Goal: Check status

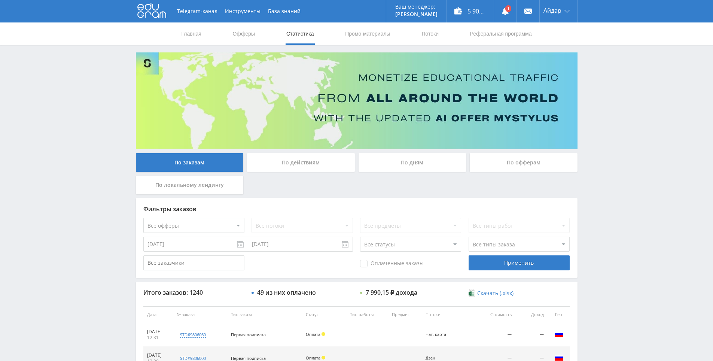
drag, startPoint x: 608, startPoint y: 129, endPoint x: 603, endPoint y: 100, distance: 28.9
click at [603, 98] on div "Telegram-канал Инструменты База знаний Ваш менеджер: Alex Alex Online @edugram_…" at bounding box center [356, 314] width 713 height 629
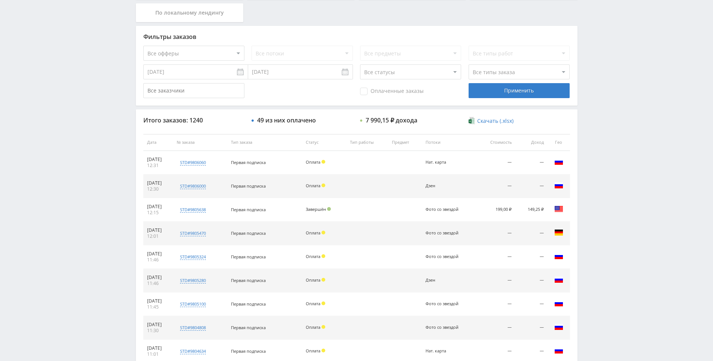
scroll to position [225, 0]
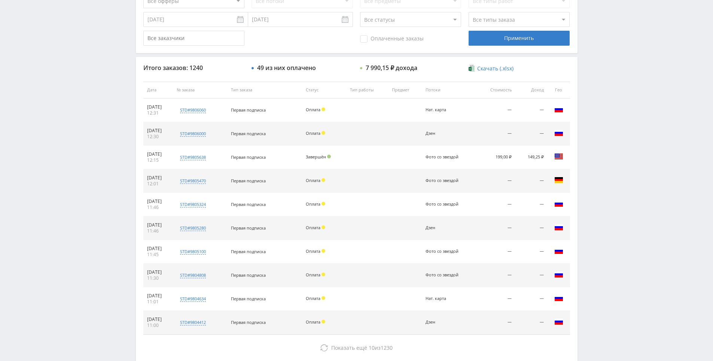
drag, startPoint x: 606, startPoint y: 182, endPoint x: 606, endPoint y: 130, distance: 52.0
drag, startPoint x: 606, startPoint y: 130, endPoint x: 414, endPoint y: 35, distance: 213.6
click at [605, 130] on div "Telegram-канал Инструменты База знаний Ваш менеджер: Alex Alex Online @edugram_…" at bounding box center [356, 89] width 713 height 629
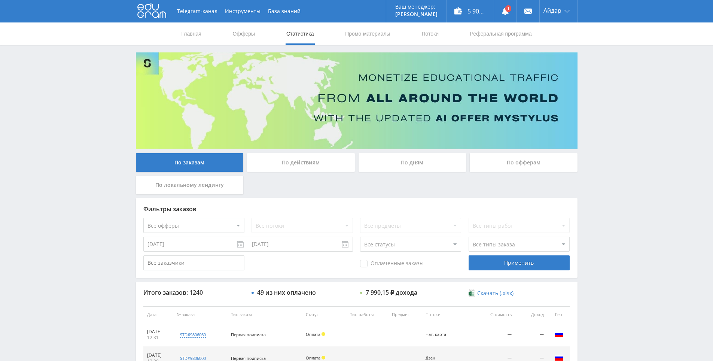
drag, startPoint x: 668, startPoint y: 216, endPoint x: 634, endPoint y: 148, distance: 76.5
click at [634, 148] on div "Telegram-канал Инструменты База знаний Ваш менеджер: [PERSON_NAME] Online @edug…" at bounding box center [356, 314] width 713 height 629
click at [621, 99] on div "Telegram-канал Инструменты База знаний Ваш менеджер: [PERSON_NAME] Online @edug…" at bounding box center [356, 314] width 713 height 629
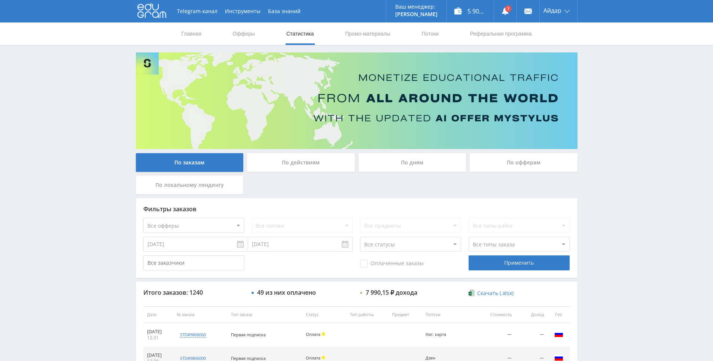
click at [607, 64] on div "Telegram-канал Инструменты База знаний Ваш менеджер: [PERSON_NAME] Online @edug…" at bounding box center [356, 314] width 713 height 629
click at [509, 12] on link at bounding box center [505, 11] width 22 height 22
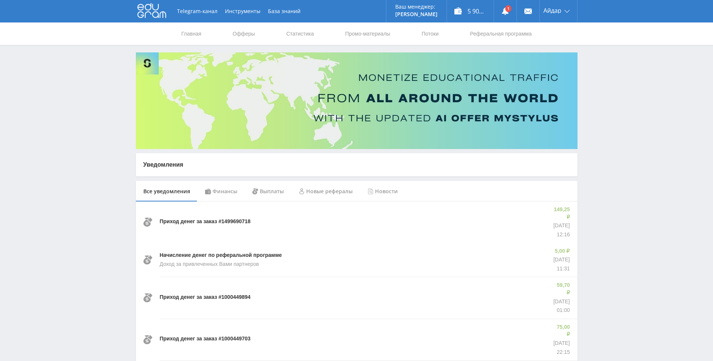
drag, startPoint x: 600, startPoint y: 174, endPoint x: 599, endPoint y: 91, distance: 83.1
drag, startPoint x: 599, startPoint y: 91, endPoint x: 542, endPoint y: 47, distance: 71.6
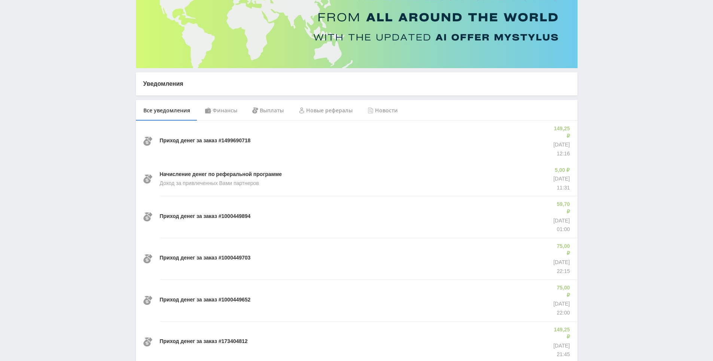
scroll to position [80, 0]
drag, startPoint x: 602, startPoint y: 182, endPoint x: 595, endPoint y: 175, distance: 9.3
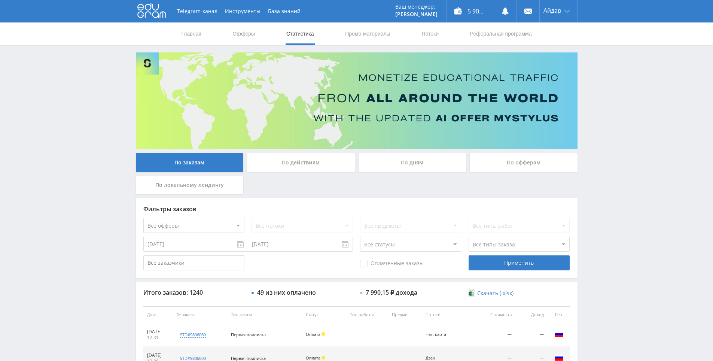
drag, startPoint x: 605, startPoint y: 63, endPoint x: 460, endPoint y: 28, distance: 149.0
click at [605, 62] on div "Telegram-канал Инструменты База знаний Ваш менеджер: [PERSON_NAME] Online @edug…" at bounding box center [356, 314] width 713 height 629
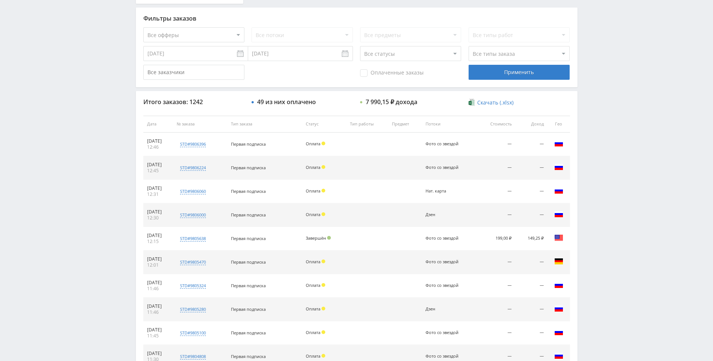
drag, startPoint x: 601, startPoint y: 216, endPoint x: 597, endPoint y: 235, distance: 19.5
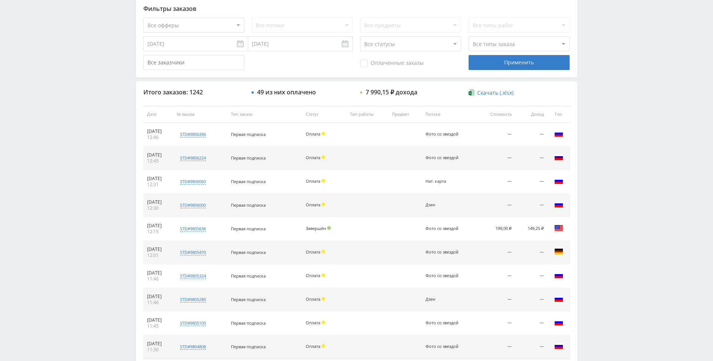
drag, startPoint x: 603, startPoint y: 217, endPoint x: 603, endPoint y: 205, distance: 12.0
click at [599, 181] on div "Telegram-канал Инструменты База знаний Ваш менеджер: [PERSON_NAME] Online @edug…" at bounding box center [356, 114] width 713 height 629
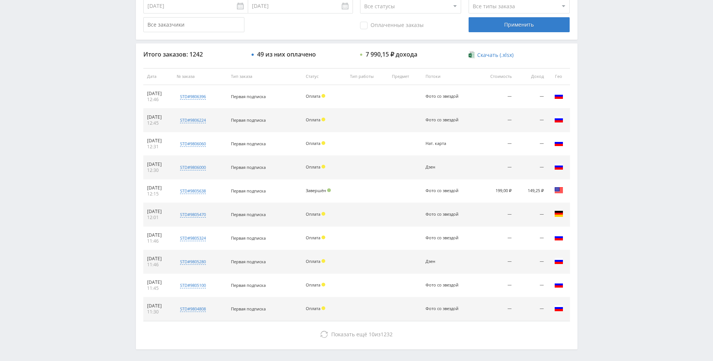
drag, startPoint x: 597, startPoint y: 193, endPoint x: 596, endPoint y: 208, distance: 15.0
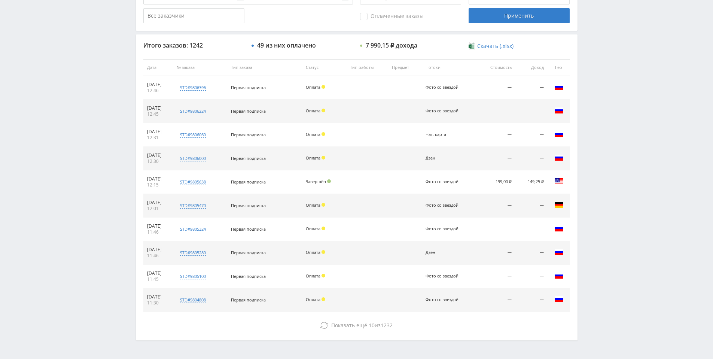
drag, startPoint x: 596, startPoint y: 208, endPoint x: 586, endPoint y: 246, distance: 39.6
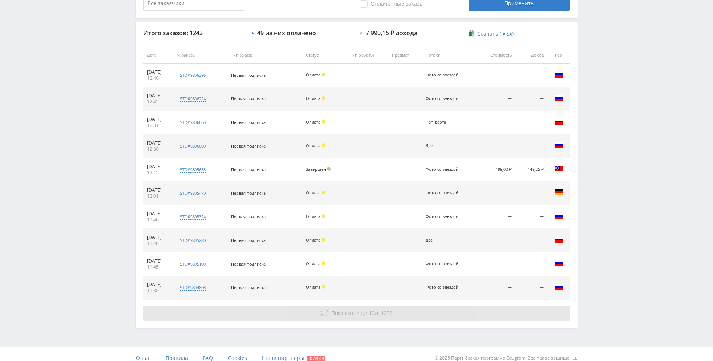
click at [466, 313] on button "Показать ещё 10 из 1232" at bounding box center [356, 312] width 427 height 15
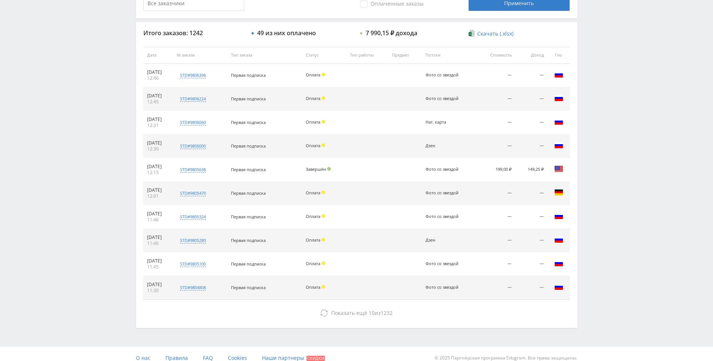
drag, startPoint x: 617, startPoint y: 207, endPoint x: 614, endPoint y: 202, distance: 5.7
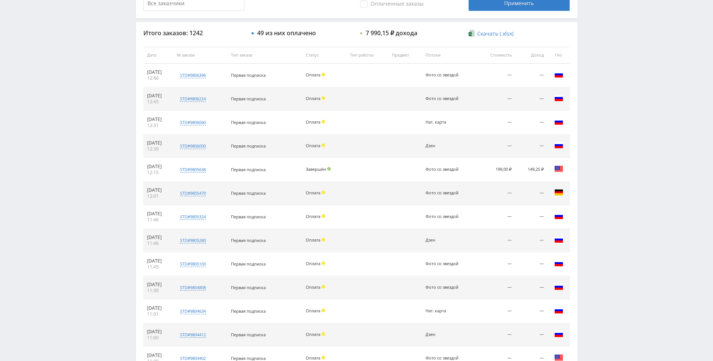
click at [605, 181] on div "Telegram-канал Инструменты База знаний Ваш менеджер: [PERSON_NAME] Online @edug…" at bounding box center [356, 173] width 713 height 864
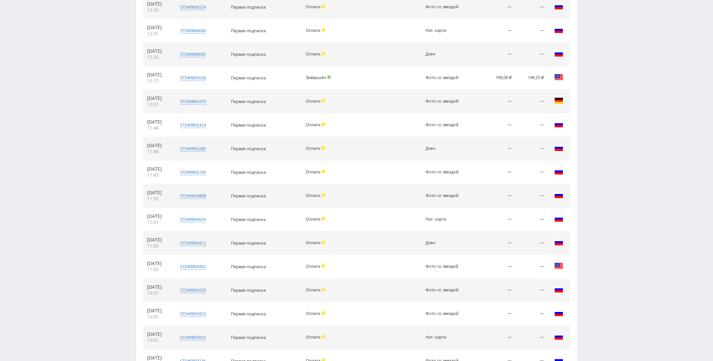
drag, startPoint x: 602, startPoint y: 227, endPoint x: 602, endPoint y: 255, distance: 28.1
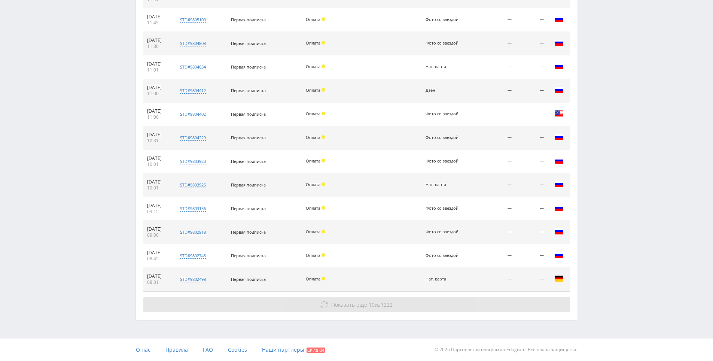
click at [514, 307] on button "Показать ещё 10 из 1222" at bounding box center [356, 304] width 427 height 15
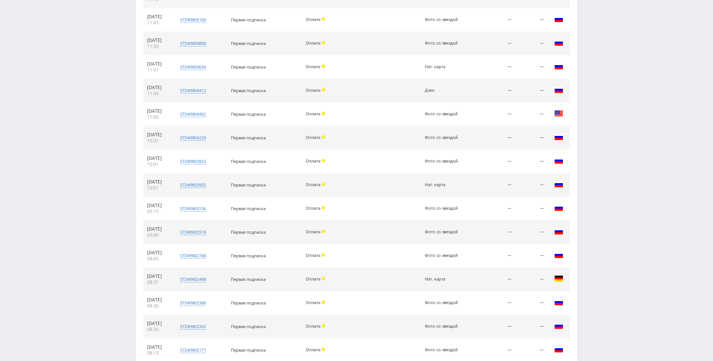
click at [599, 192] on div "Telegram-канал Инструменты База знаний Ваш менеджер: [PERSON_NAME] Online @edug…" at bounding box center [356, 46] width 713 height 1100
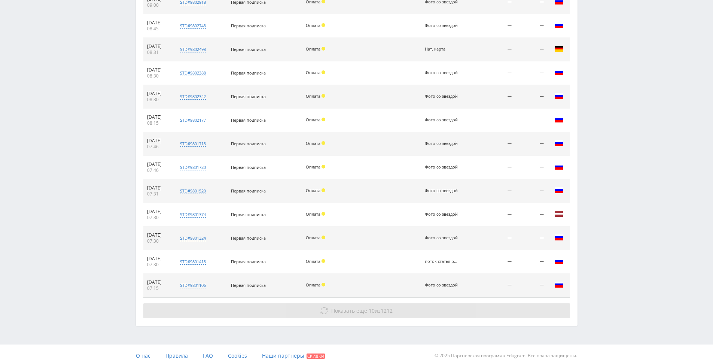
drag, startPoint x: 599, startPoint y: 193, endPoint x: 540, endPoint y: 298, distance: 120.0
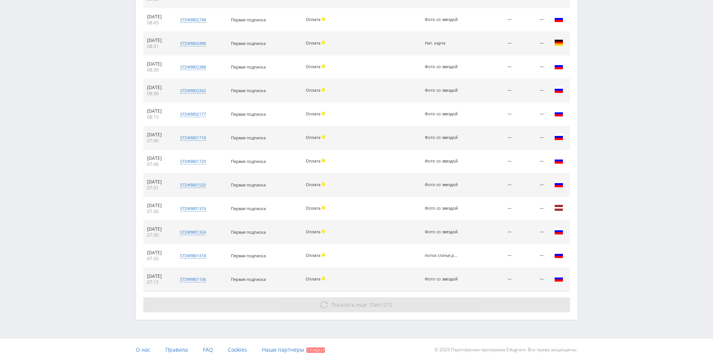
click at [524, 299] on button "Показать ещё 10 из 1212" at bounding box center [356, 304] width 427 height 15
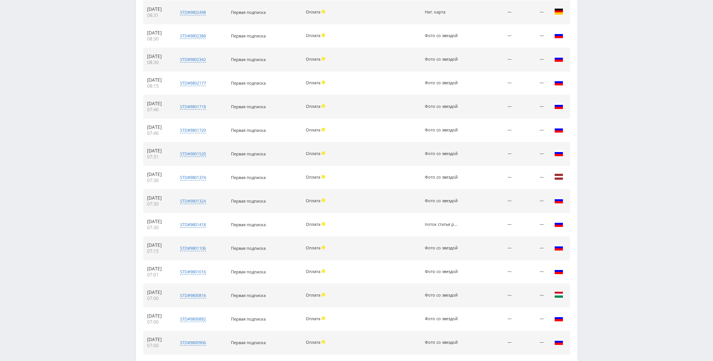
scroll to position [952, 0]
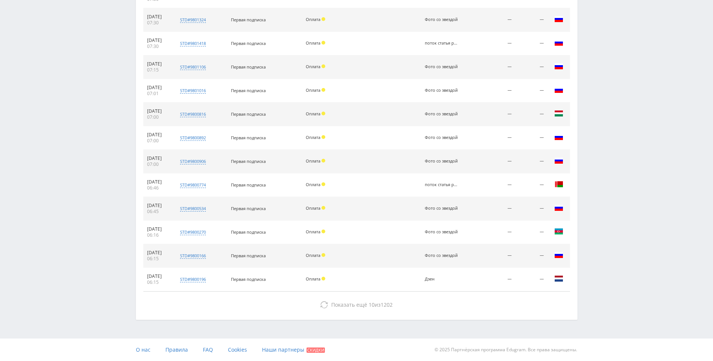
drag, startPoint x: 603, startPoint y: 189, endPoint x: 571, endPoint y: 274, distance: 91.1
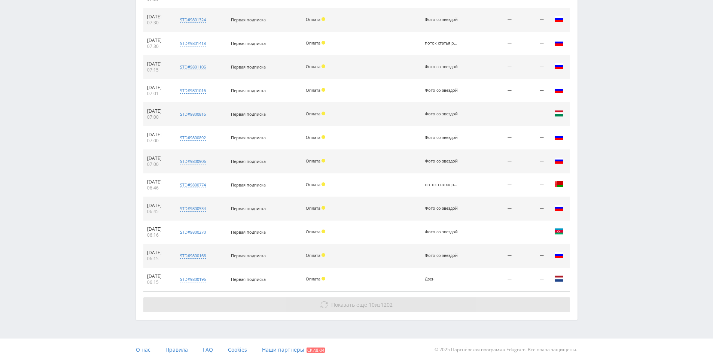
click at [513, 303] on button "Показать ещё 10 из 1202" at bounding box center [356, 304] width 427 height 15
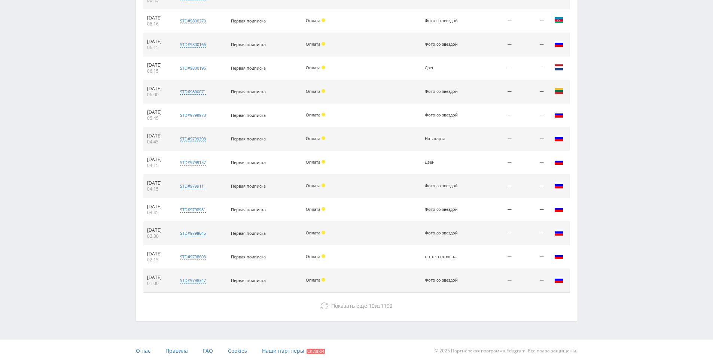
drag, startPoint x: 618, startPoint y: 225, endPoint x: 611, endPoint y: 286, distance: 61.1
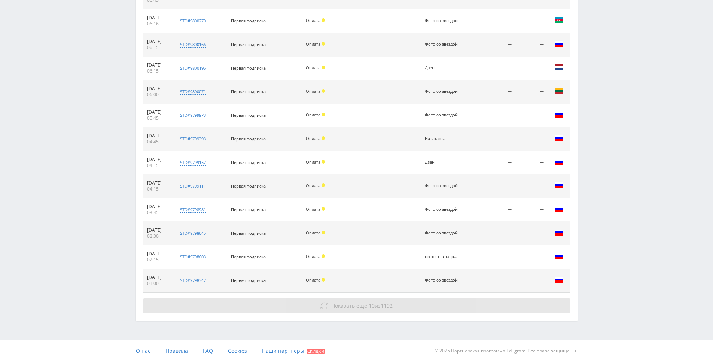
scroll to position [1164, 0]
click at [445, 308] on button "Показать ещё 10 из 1192" at bounding box center [356, 304] width 427 height 15
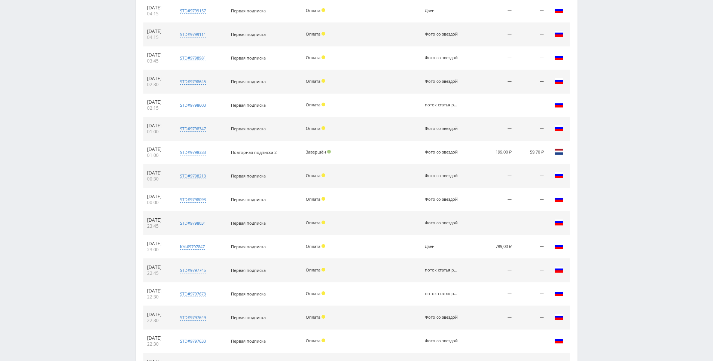
scroll to position [1400, 0]
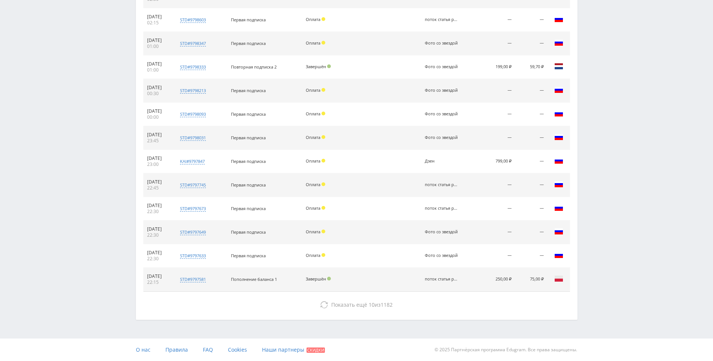
drag, startPoint x: 608, startPoint y: 183, endPoint x: 605, endPoint y: 298, distance: 114.6
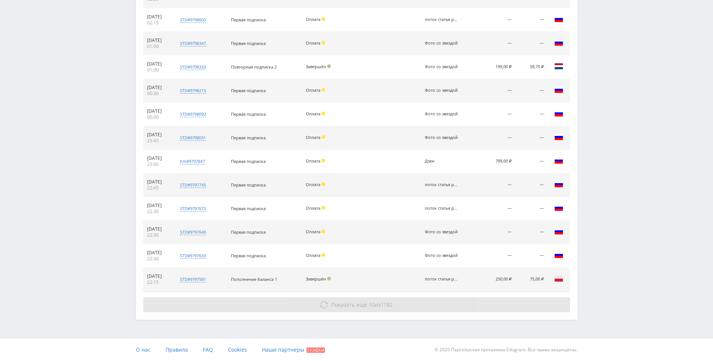
click at [526, 300] on button "Показать ещё 10 из 1182" at bounding box center [356, 304] width 427 height 15
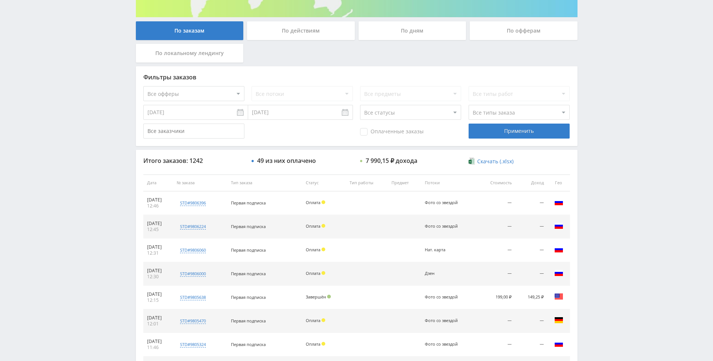
scroll to position [0, 0]
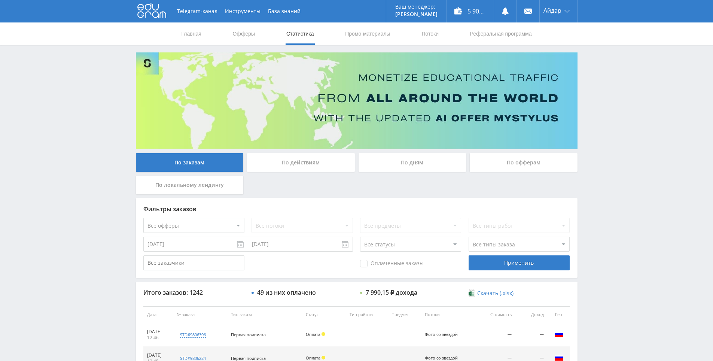
drag, startPoint x: 588, startPoint y: 261, endPoint x: 580, endPoint y: 184, distance: 77.5
drag, startPoint x: 601, startPoint y: 116, endPoint x: 598, endPoint y: 92, distance: 24.8
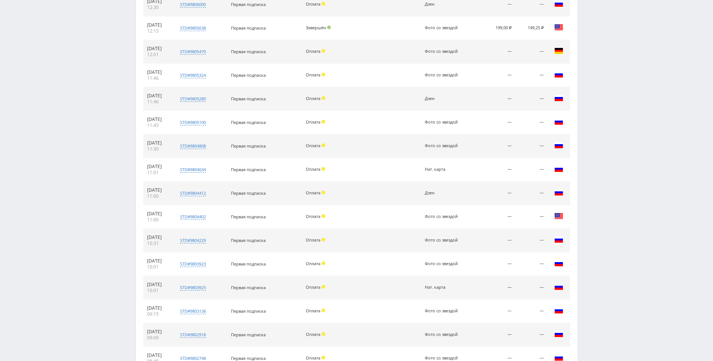
drag, startPoint x: 595, startPoint y: 128, endPoint x: 594, endPoint y: 152, distance: 23.6
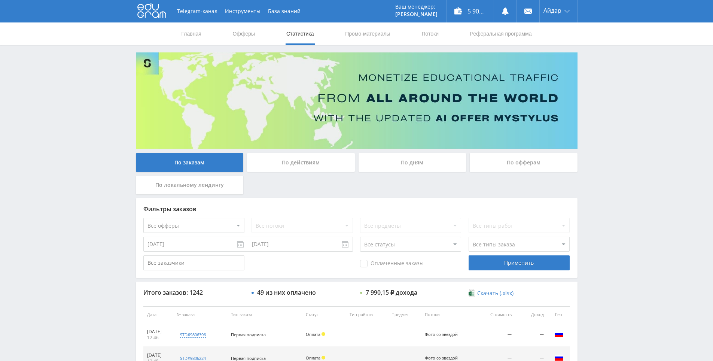
drag, startPoint x: 588, startPoint y: 173, endPoint x: 514, endPoint y: 106, distance: 99.6
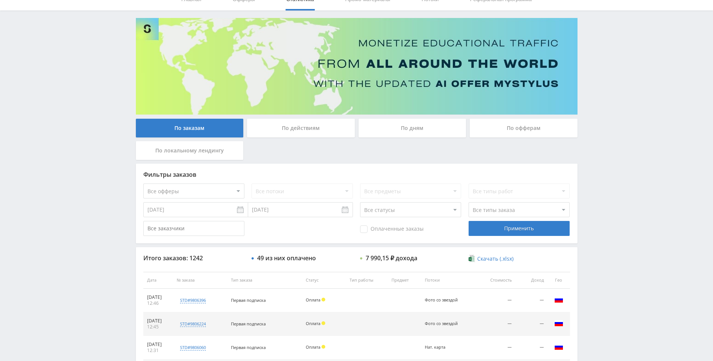
scroll to position [112, 0]
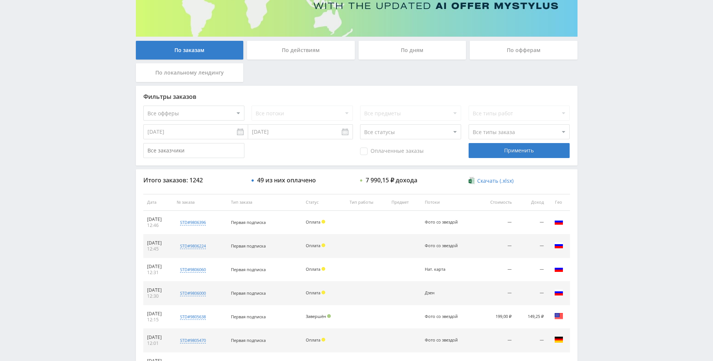
drag, startPoint x: 611, startPoint y: 113, endPoint x: 602, endPoint y: 111, distance: 8.9
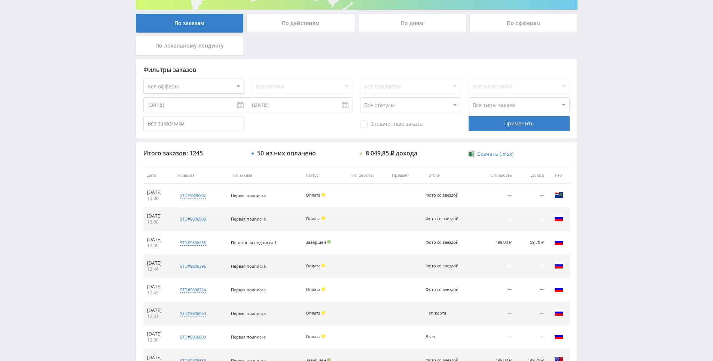
drag, startPoint x: 581, startPoint y: 134, endPoint x: 584, endPoint y: 165, distance: 31.3
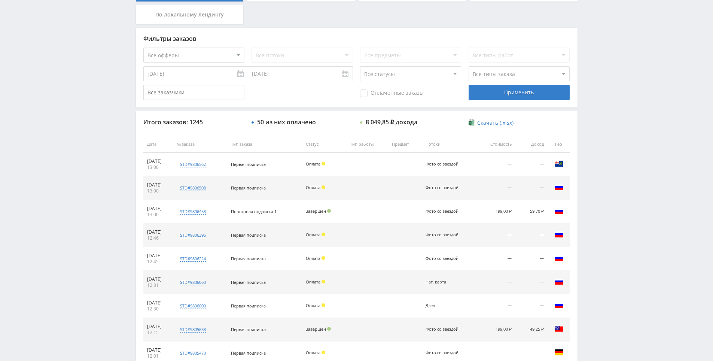
scroll to position [1, 0]
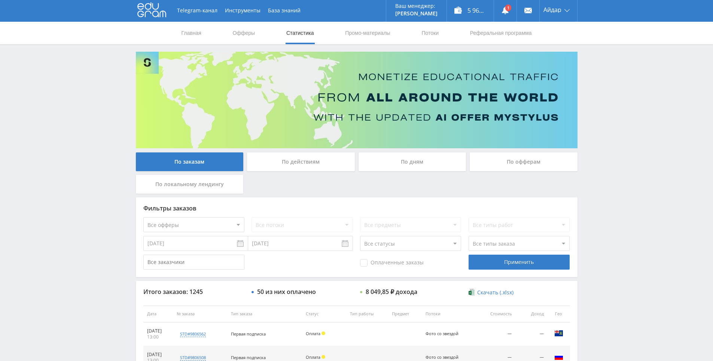
drag, startPoint x: 608, startPoint y: 153, endPoint x: 573, endPoint y: 67, distance: 93.9
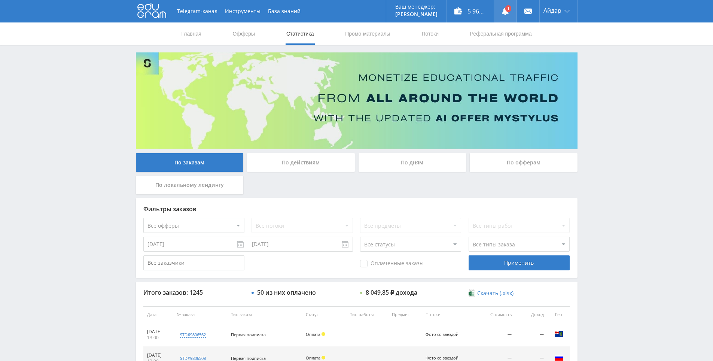
click at [498, 9] on link at bounding box center [505, 11] width 22 height 22
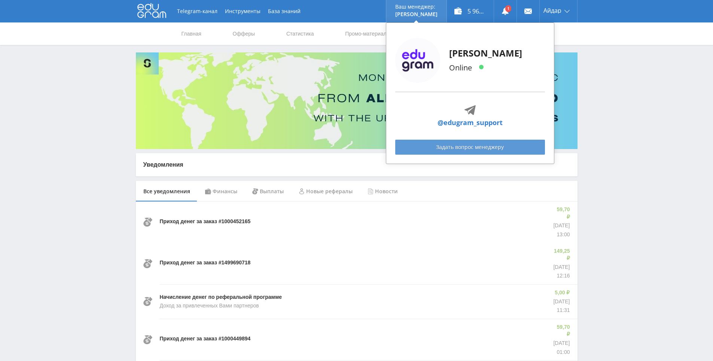
click at [470, 145] on link "Задать вопрос менеджеру" at bounding box center [470, 147] width 150 height 15
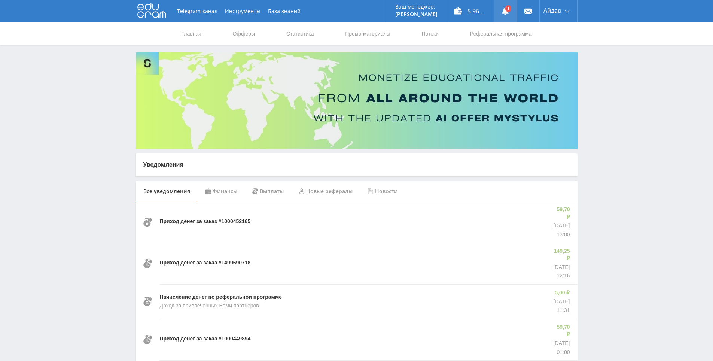
click at [511, 8] on link at bounding box center [505, 11] width 22 height 22
drag, startPoint x: 603, startPoint y: 109, endPoint x: 605, endPoint y: 98, distance: 10.7
drag, startPoint x: 598, startPoint y: 104, endPoint x: 576, endPoint y: 63, distance: 46.4
drag, startPoint x: 576, startPoint y: 63, endPoint x: 276, endPoint y: 1, distance: 306.7
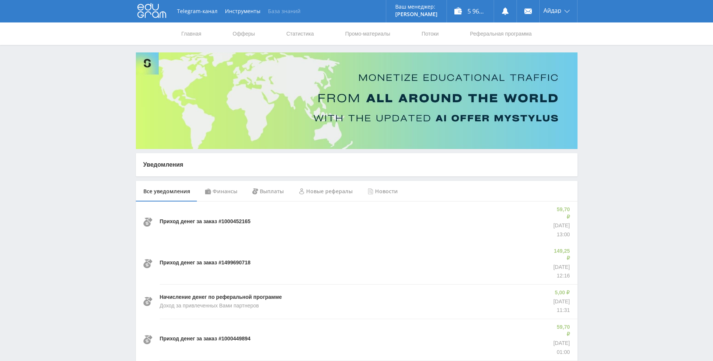
click at [575, 63] on img at bounding box center [357, 100] width 442 height 97
drag, startPoint x: 606, startPoint y: 138, endPoint x: 578, endPoint y: 69, distance: 75.2
click at [303, 36] on link "Статистика" at bounding box center [300, 33] width 29 height 22
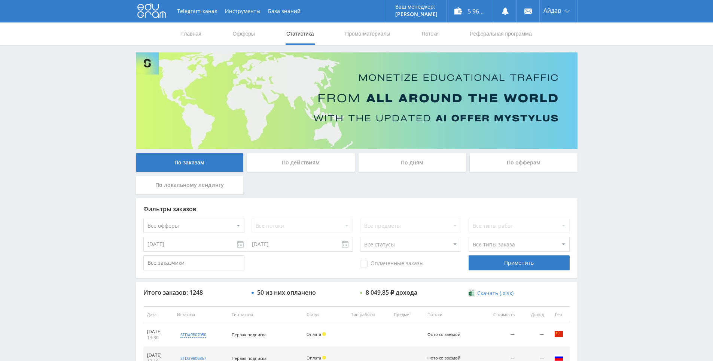
drag, startPoint x: 626, startPoint y: 318, endPoint x: 599, endPoint y: 280, distance: 46.8
click at [597, 279] on div "Telegram-канал Инструменты База знаний Ваш менеджер: [PERSON_NAME] Online @edug…" at bounding box center [356, 314] width 713 height 629
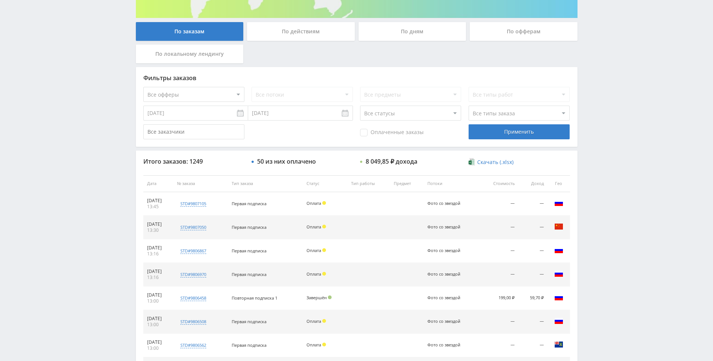
scroll to position [135, 0]
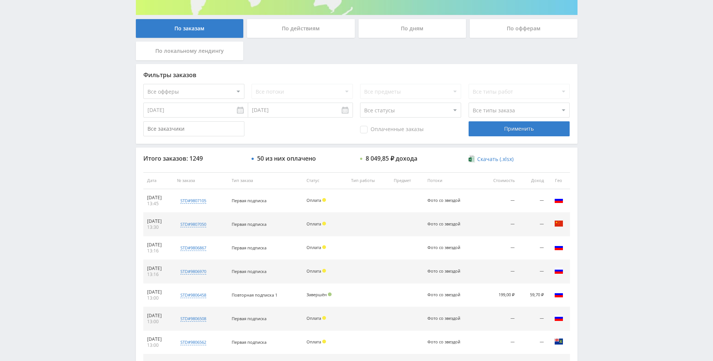
drag, startPoint x: 605, startPoint y: 213, endPoint x: 598, endPoint y: 227, distance: 15.7
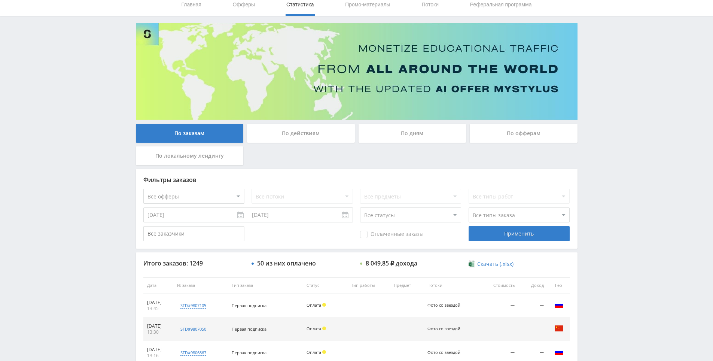
scroll to position [0, 0]
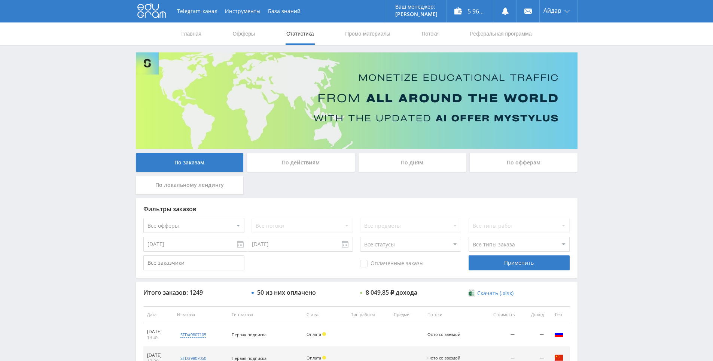
drag, startPoint x: 590, startPoint y: 86, endPoint x: 570, endPoint y: 10, distance: 78.6
click at [578, 48] on div "Telegram-канал Инструменты База знаний Ваш менеджер: [PERSON_NAME] Online @edug…" at bounding box center [356, 314] width 713 height 629
